Goal: Task Accomplishment & Management: Manage account settings

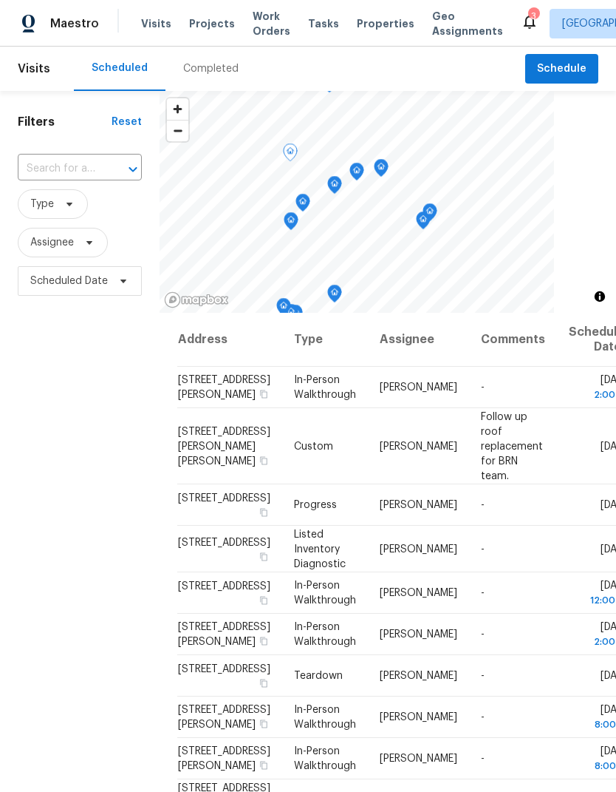
click at [0, 0] on icon at bounding box center [0, 0] width 0 height 0
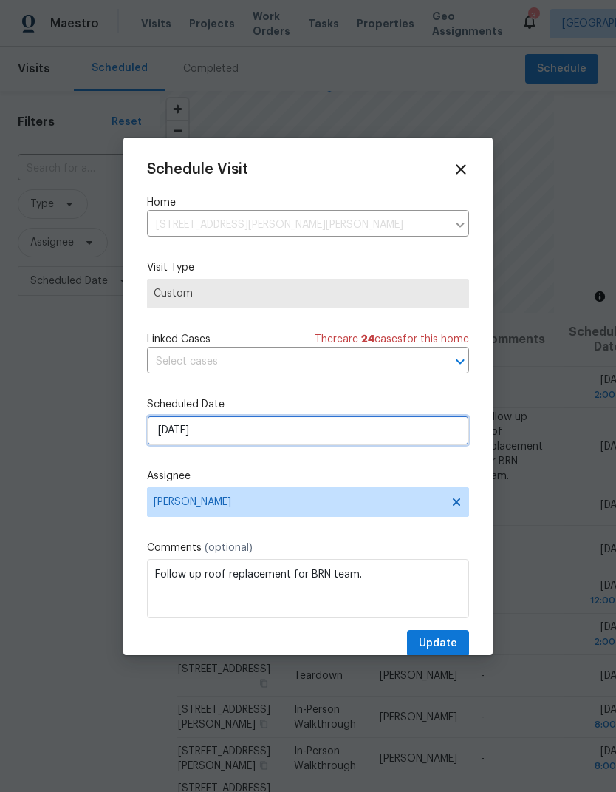
click at [164, 444] on input "10/14/2025" at bounding box center [308, 430] width 322 height 30
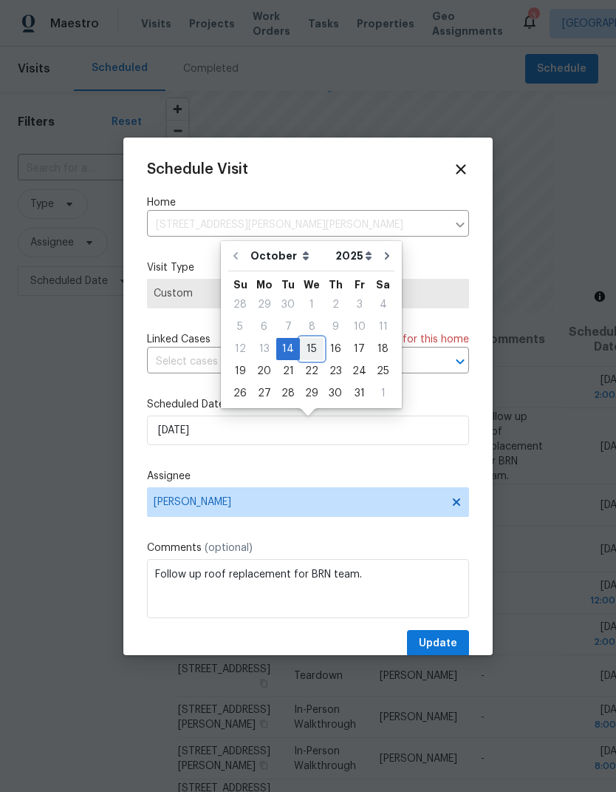
click at [313, 351] on div "15" at bounding box center [312, 349] width 24 height 21
type input "10/15/2025"
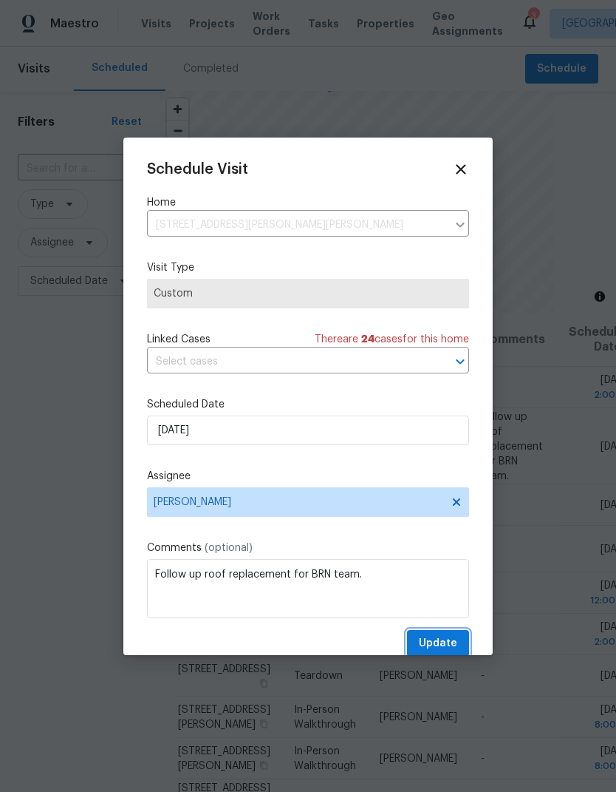
click at [448, 651] on span "Update" at bounding box center [438, 643] width 38 height 18
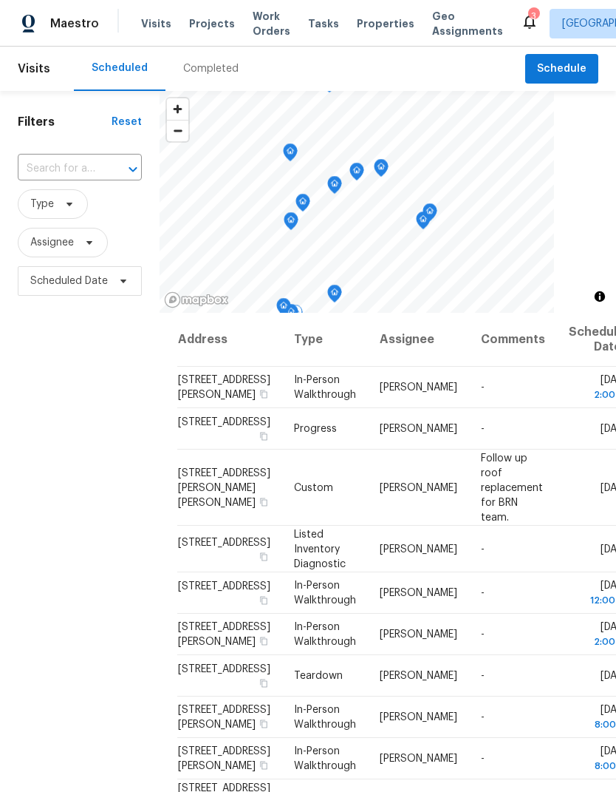
click at [0, 0] on icon at bounding box center [0, 0] width 0 height 0
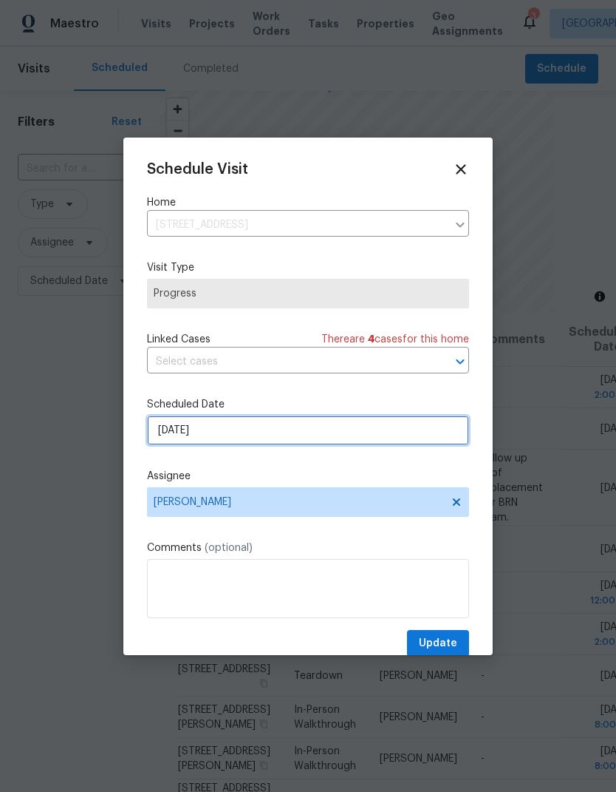
click at [166, 443] on input "10/14/2025" at bounding box center [308, 430] width 322 height 30
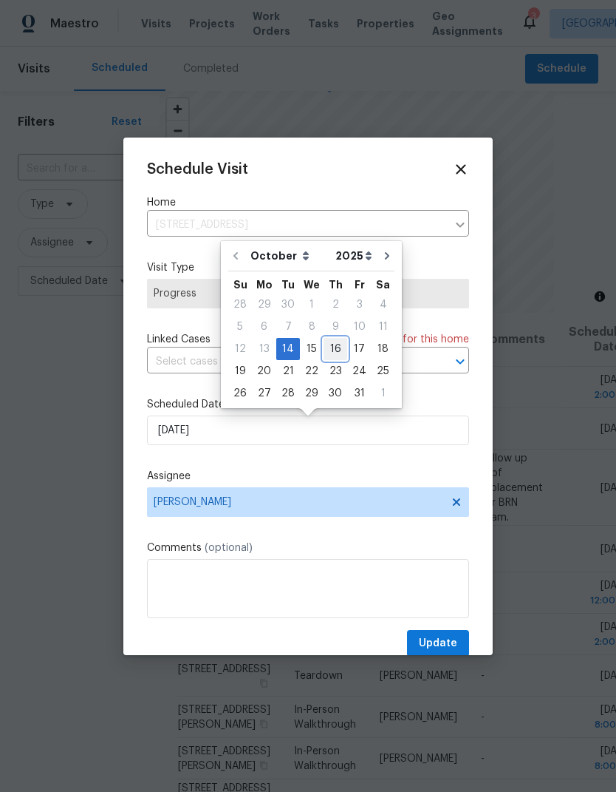
click at [324, 356] on div "16" at bounding box center [336, 349] width 24 height 21
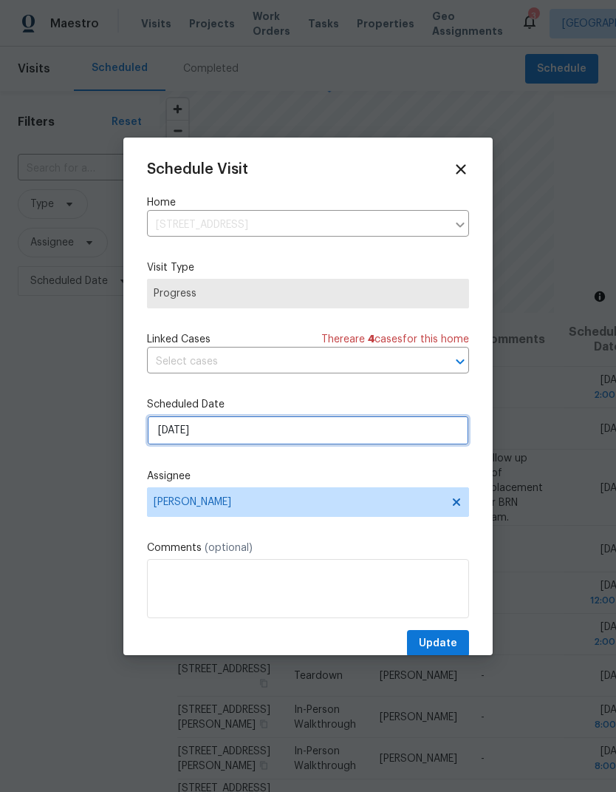
click at [175, 444] on input "10/16/2025" at bounding box center [308, 430] width 322 height 30
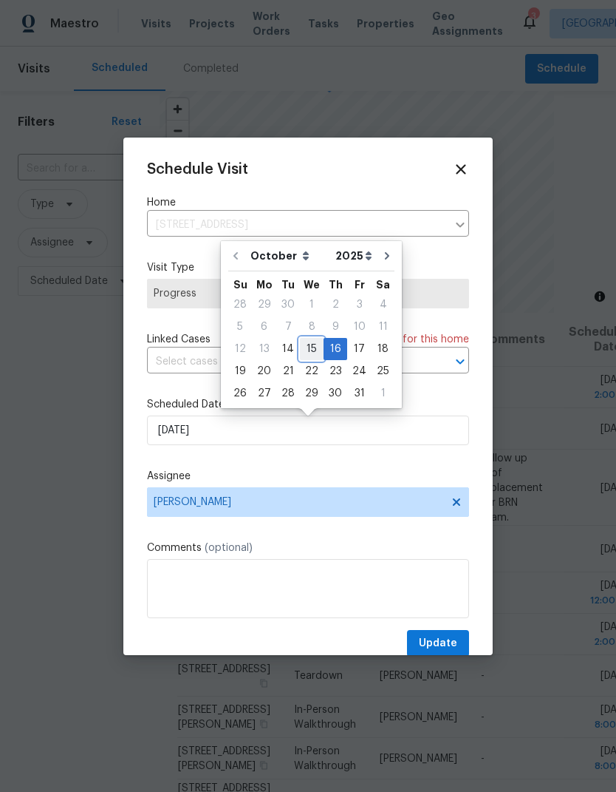
click at [303, 346] on div "15" at bounding box center [312, 349] width 24 height 21
type input "10/15/2025"
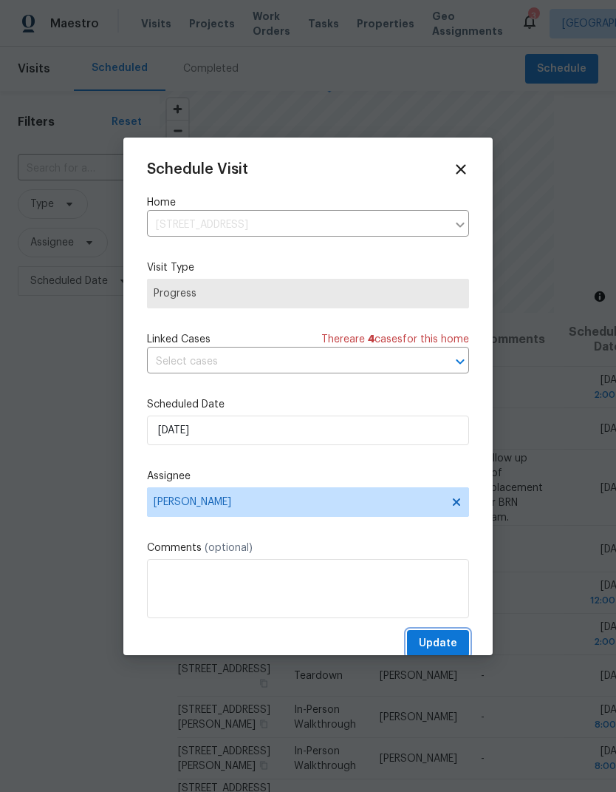
click at [441, 645] on span "Update" at bounding box center [438, 643] width 38 height 18
